Goal: Complete application form

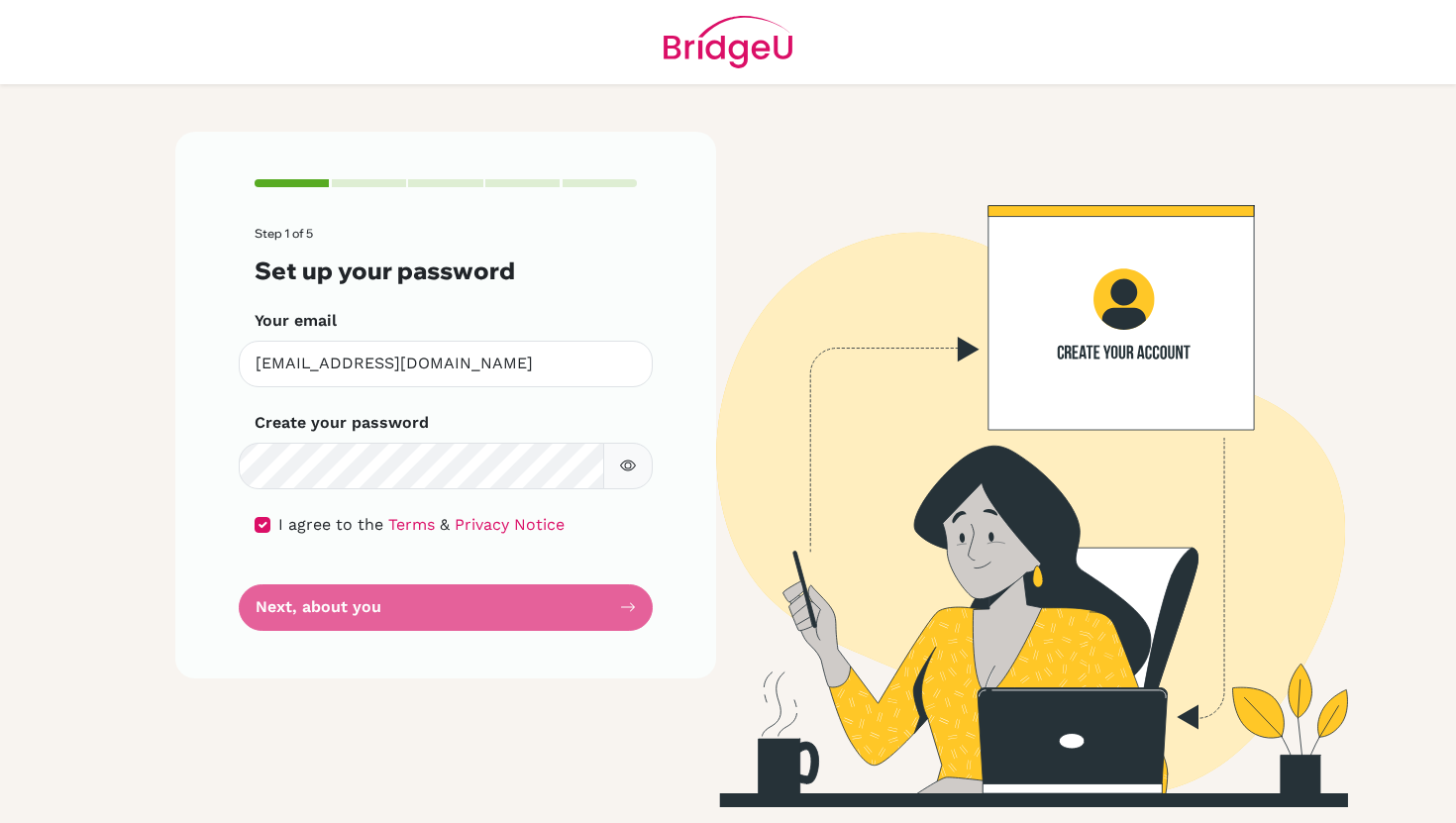
click at [426, 611] on form "Step 1 of 5 Set up your password Your email [EMAIL_ADDRESS][DOMAIN_NAME] Invali…" at bounding box center [445, 428] width 382 height 403
click at [619, 607] on form "Step 1 of 5 Set up your password Your email [EMAIL_ADDRESS][DOMAIN_NAME] Invali…" at bounding box center [445, 428] width 382 height 403
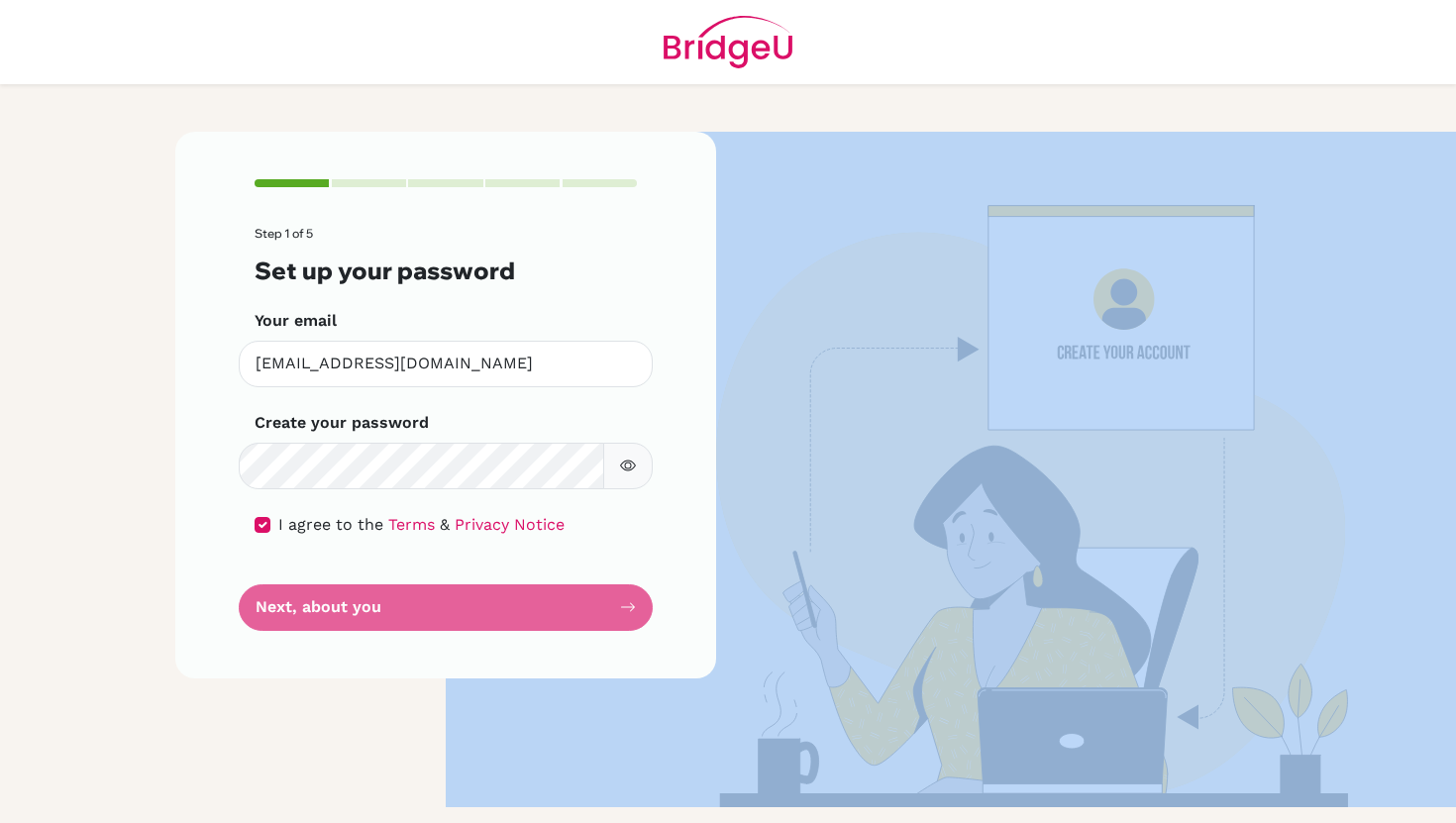
click at [619, 607] on form "Step 1 of 5 Set up your password Your email fwong4@ichk.edu.hk Invalid email Cr…" at bounding box center [445, 428] width 382 height 403
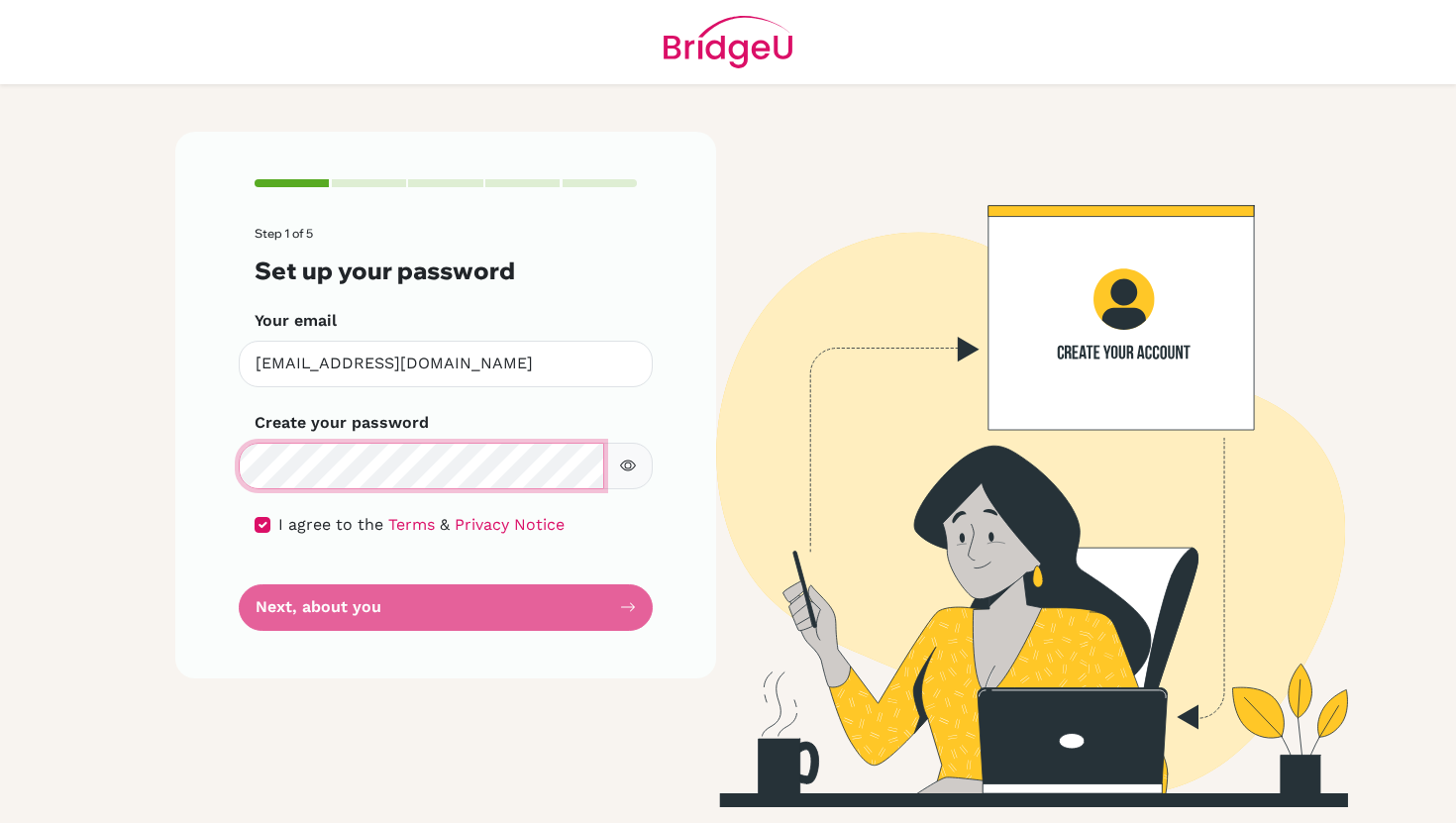
click at [186, 457] on div "Step 1 of 5 Set up your password Your email fwong4@ichk.edu.hk Invalid email Cr…" at bounding box center [445, 405] width 541 height 545
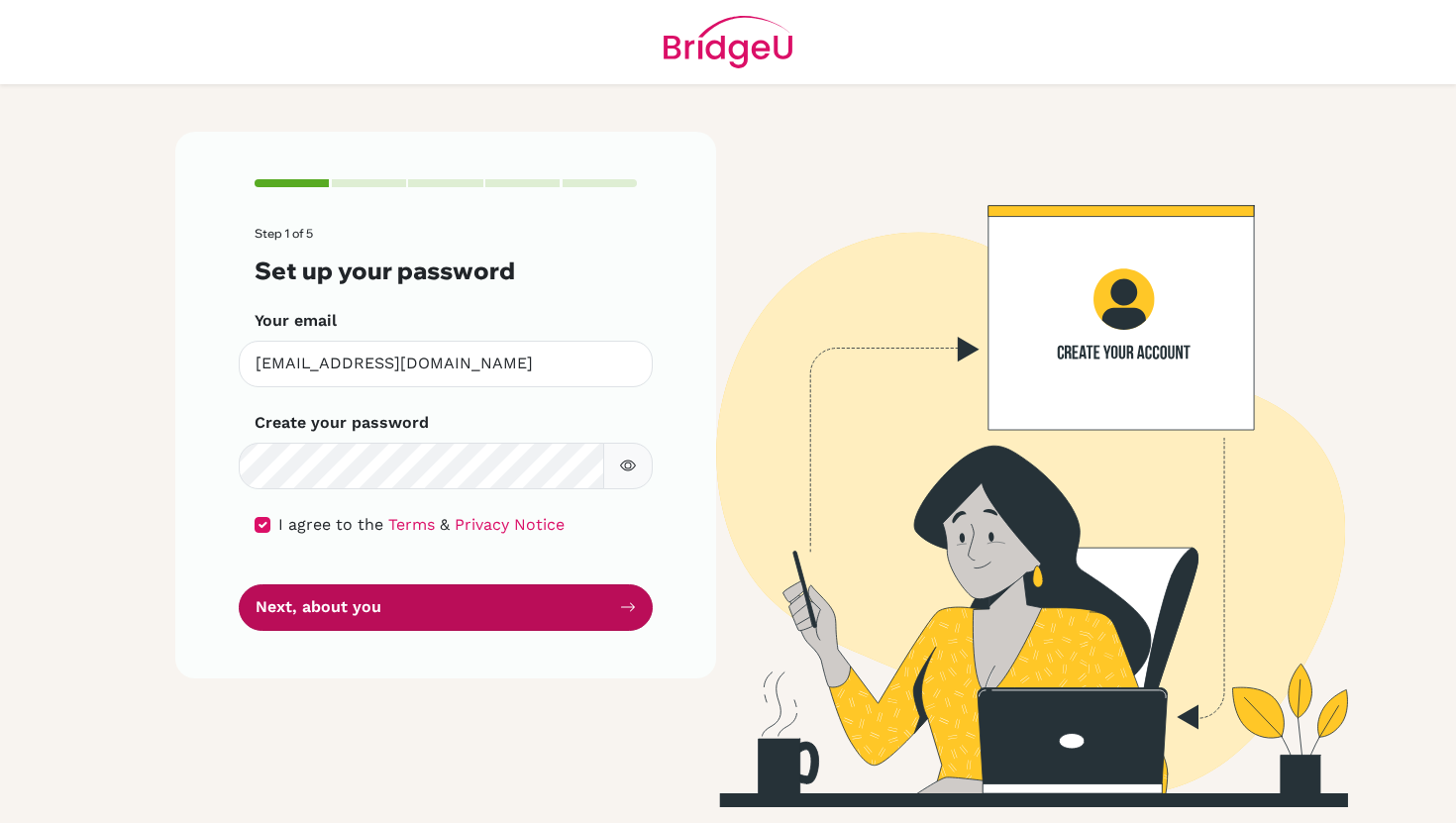
click at [340, 623] on button "Next, about you" at bounding box center [445, 607] width 414 height 47
click at [606, 608] on button "Next, about you" at bounding box center [445, 607] width 414 height 47
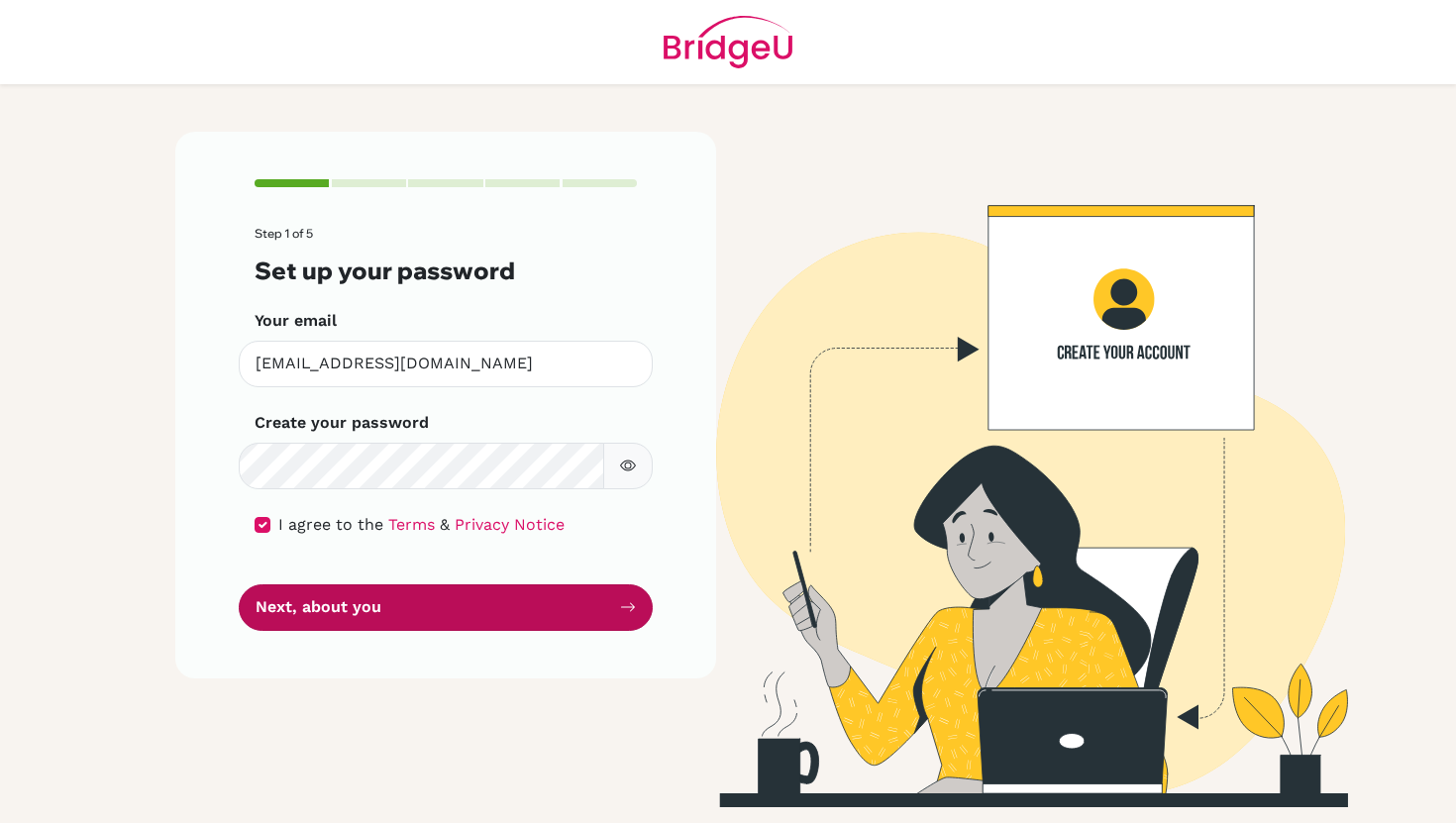
click at [606, 608] on button "Next, about you" at bounding box center [445, 607] width 414 height 47
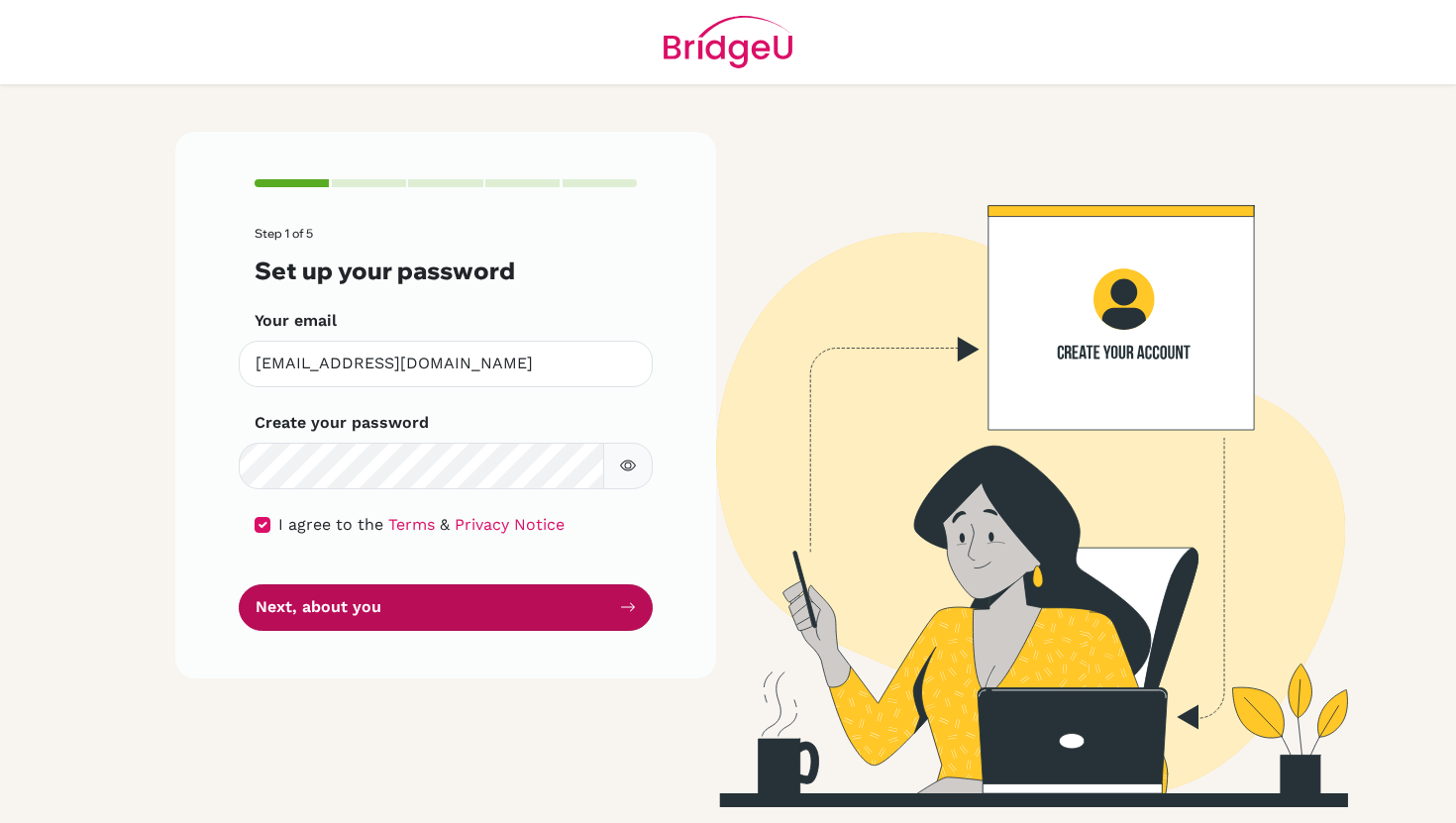
click at [606, 608] on button "Next, about you" at bounding box center [445, 607] width 414 height 47
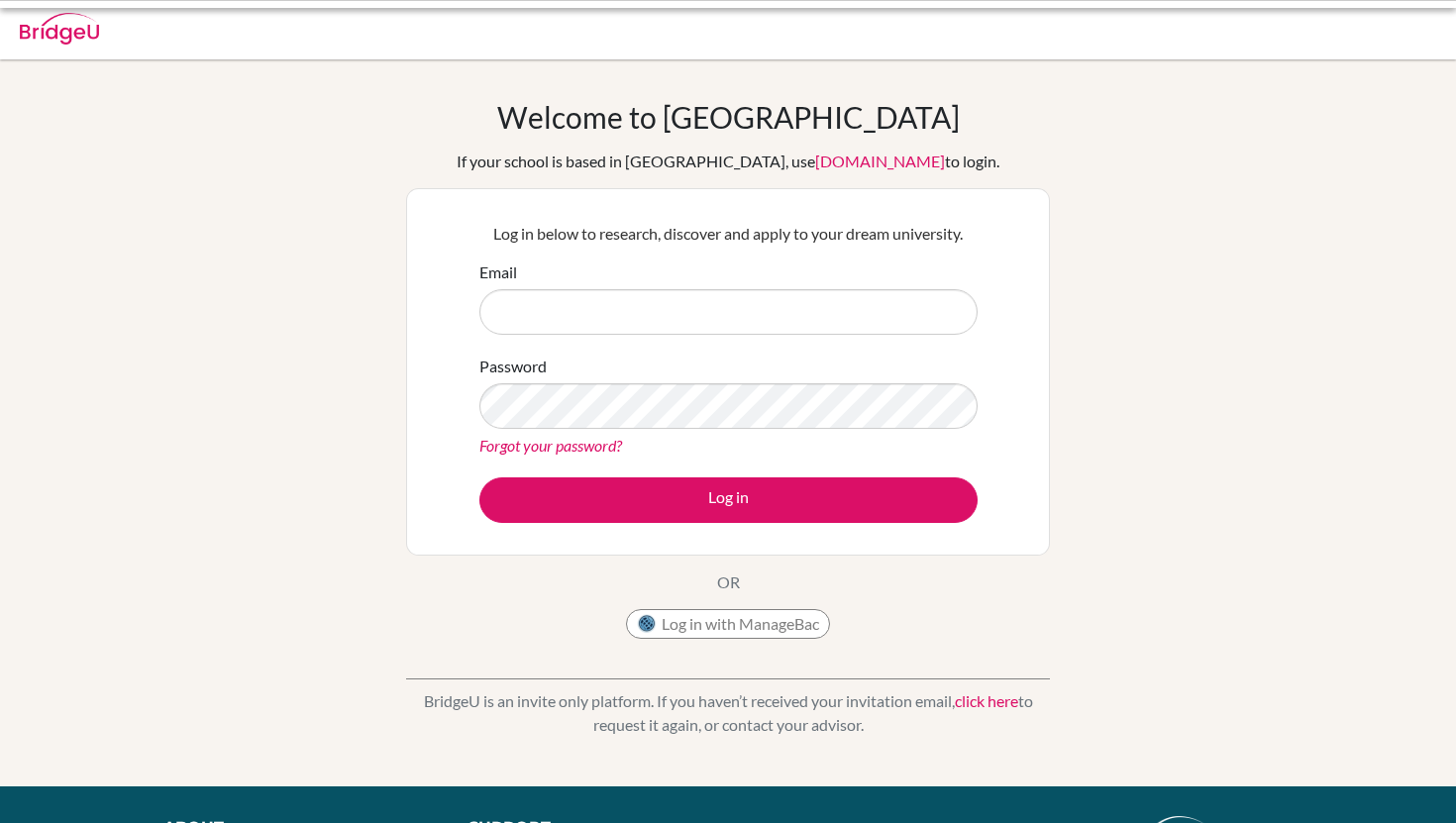
scroll to position [1, 0]
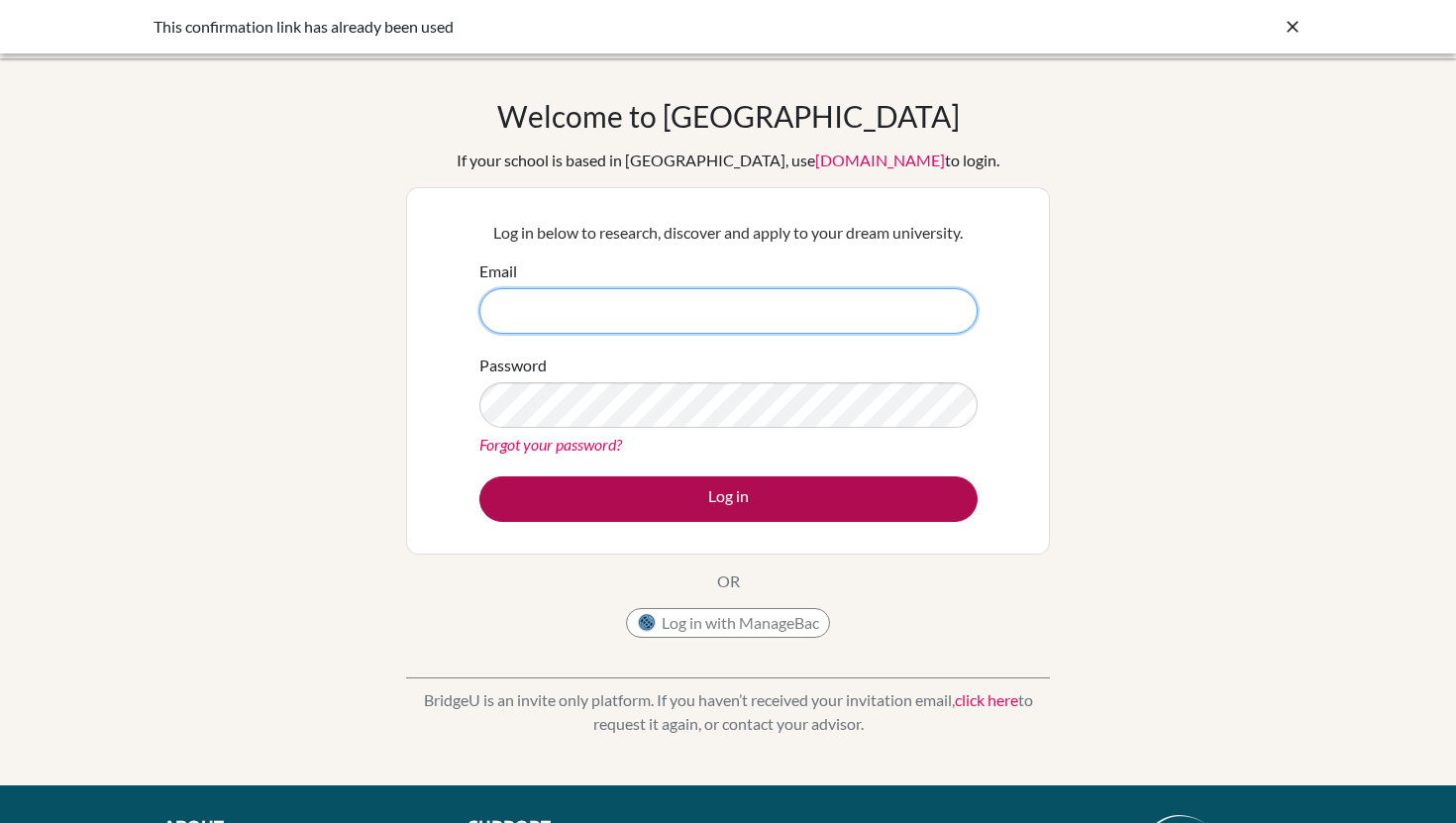
type input "[EMAIL_ADDRESS][DOMAIN_NAME]"
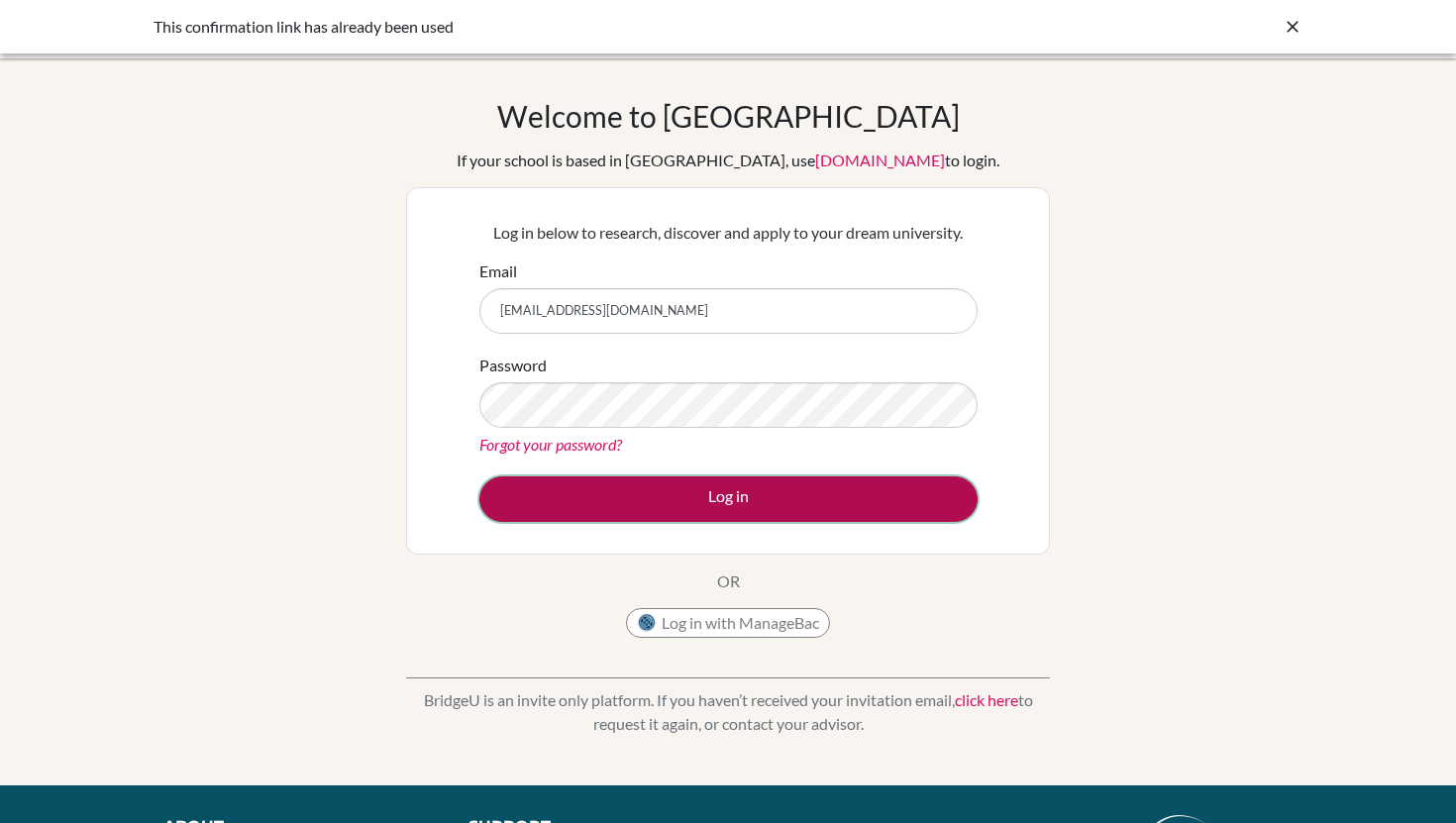
click at [866, 513] on button "Log in" at bounding box center [728, 499] width 498 height 46
